Goal: Browse casually

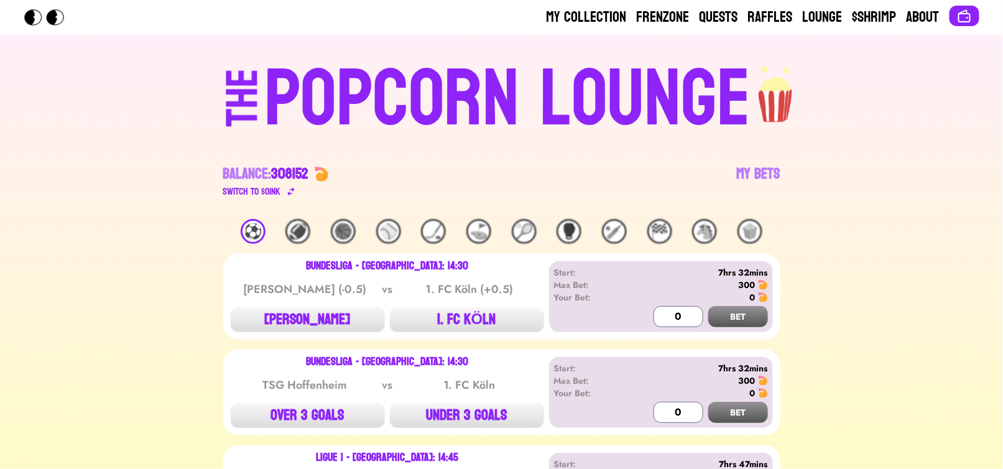
click at [566, 81] on div "POPCORN LOUNGE" at bounding box center [507, 100] width 487 height 80
